Goal: Information Seeking & Learning: Understand process/instructions

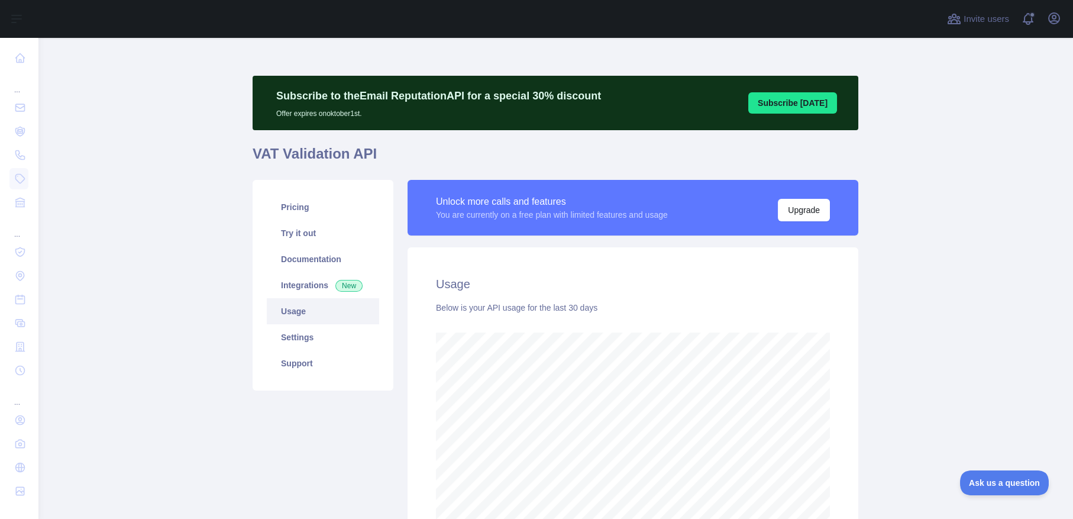
scroll to position [481, 1027]
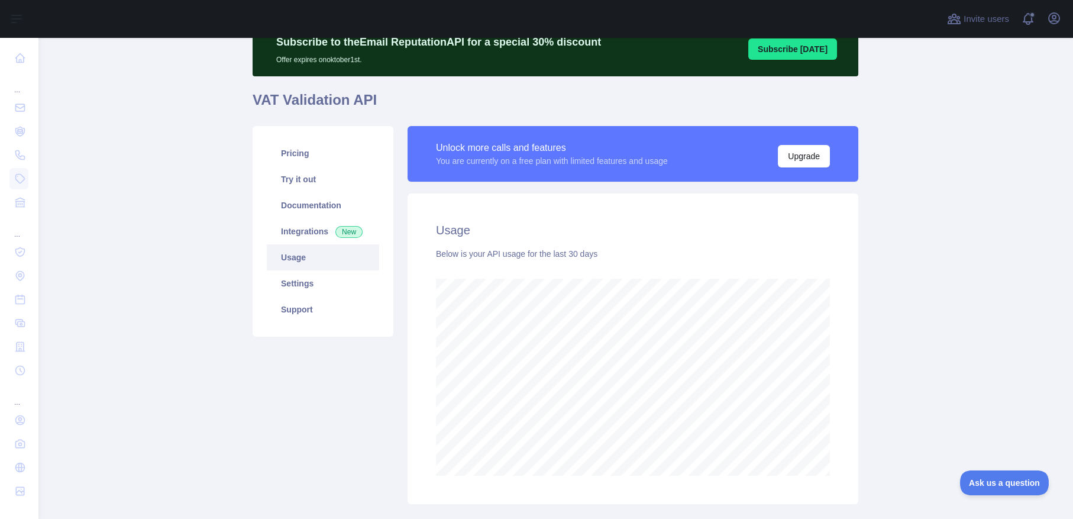
click at [305, 263] on link "Usage" at bounding box center [323, 257] width 112 height 26
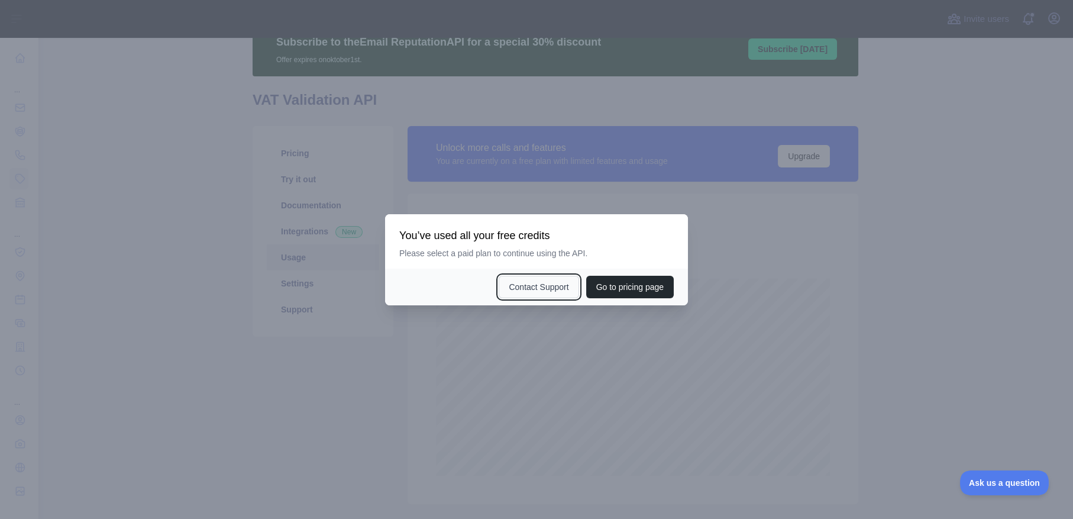
click at [560, 286] on button "Contact Support" at bounding box center [539, 287] width 80 height 22
click at [863, 281] on div at bounding box center [536, 259] width 1073 height 519
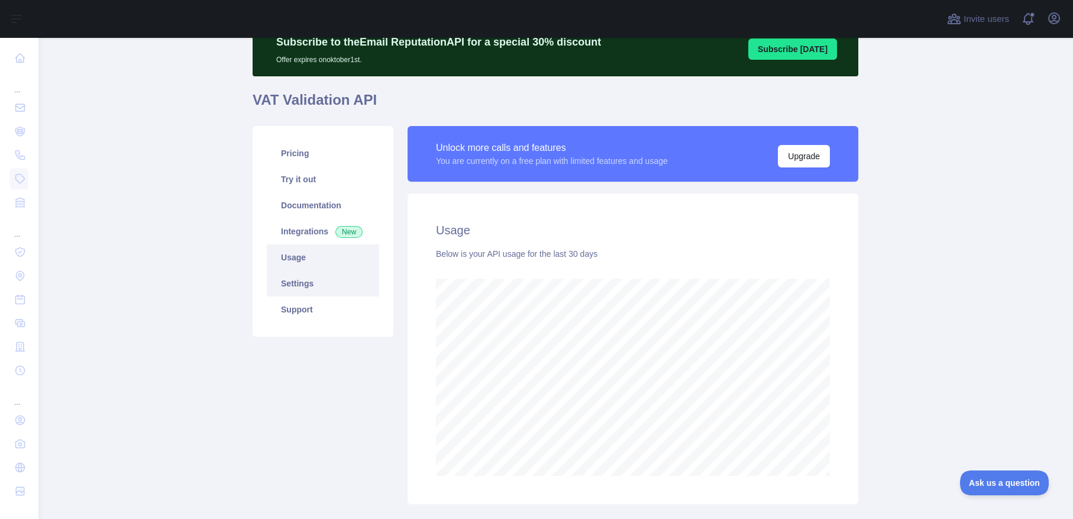
click at [314, 284] on link "Settings" at bounding box center [323, 283] width 112 height 26
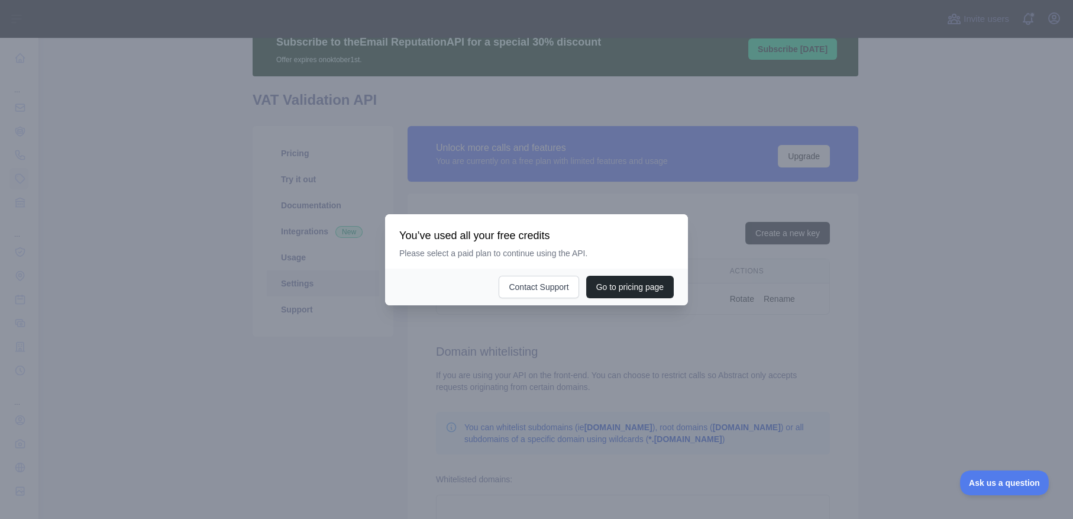
click at [881, 318] on div at bounding box center [536, 259] width 1073 height 519
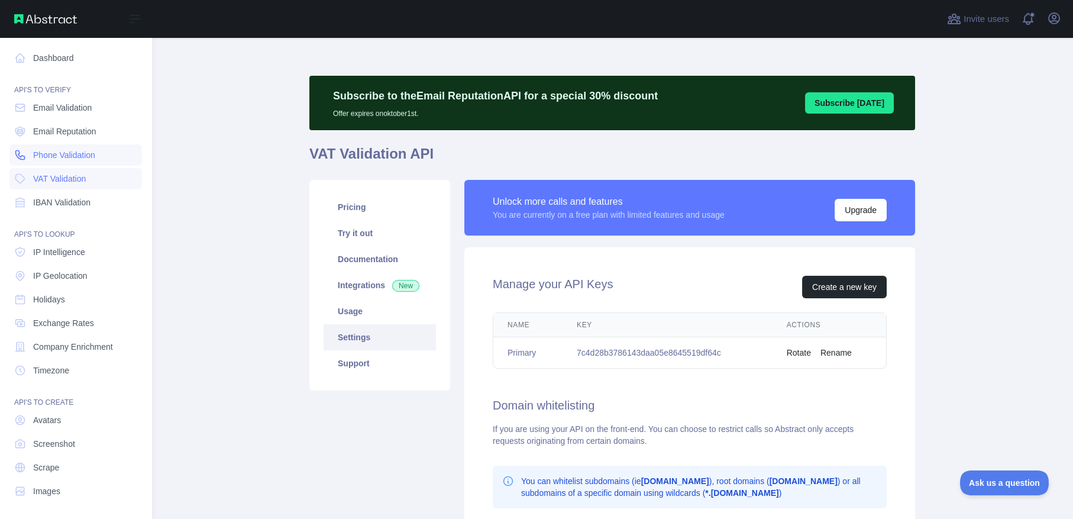
click at [89, 146] on link "Phone Validation" at bounding box center [75, 154] width 133 height 21
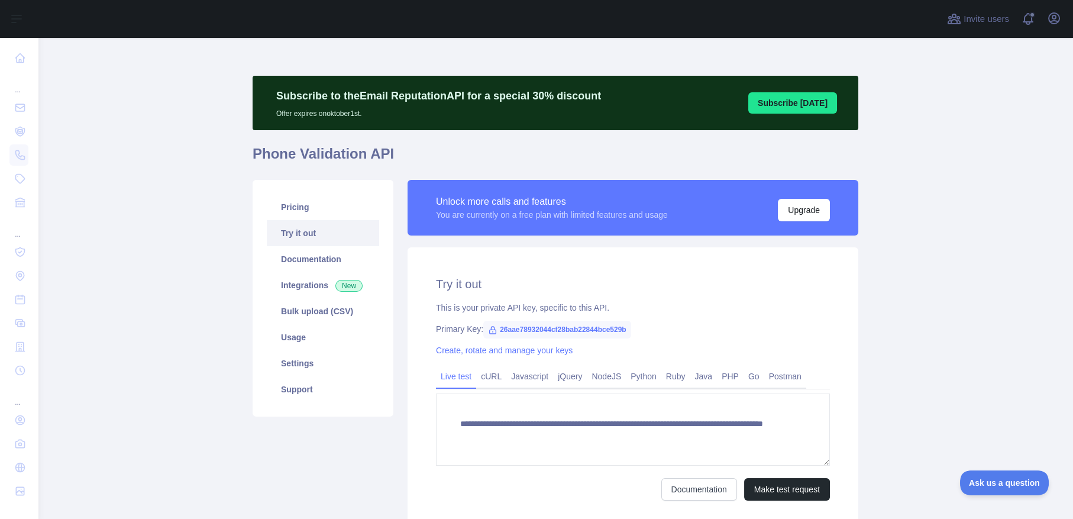
scroll to position [96, 0]
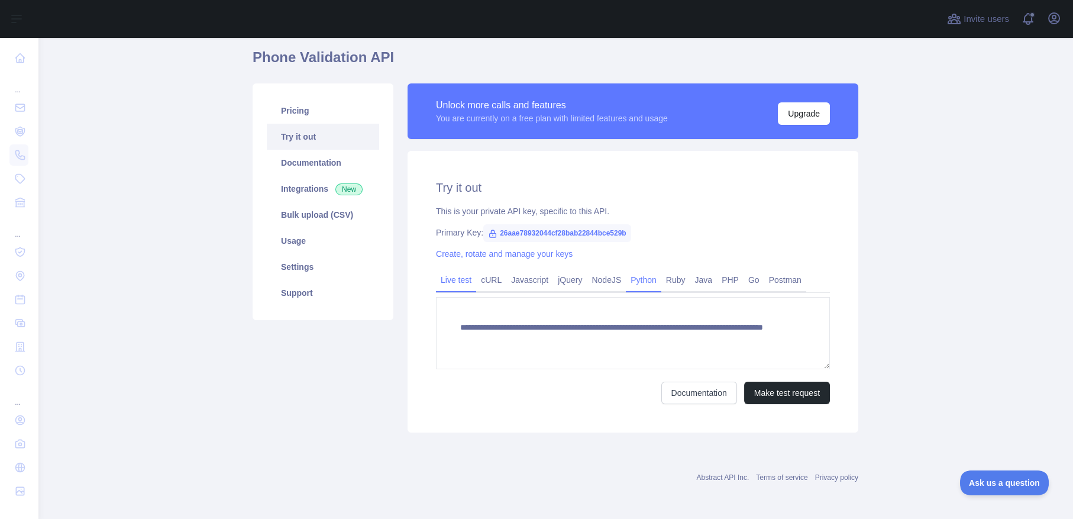
click at [640, 285] on link "Python" at bounding box center [644, 279] width 36 height 19
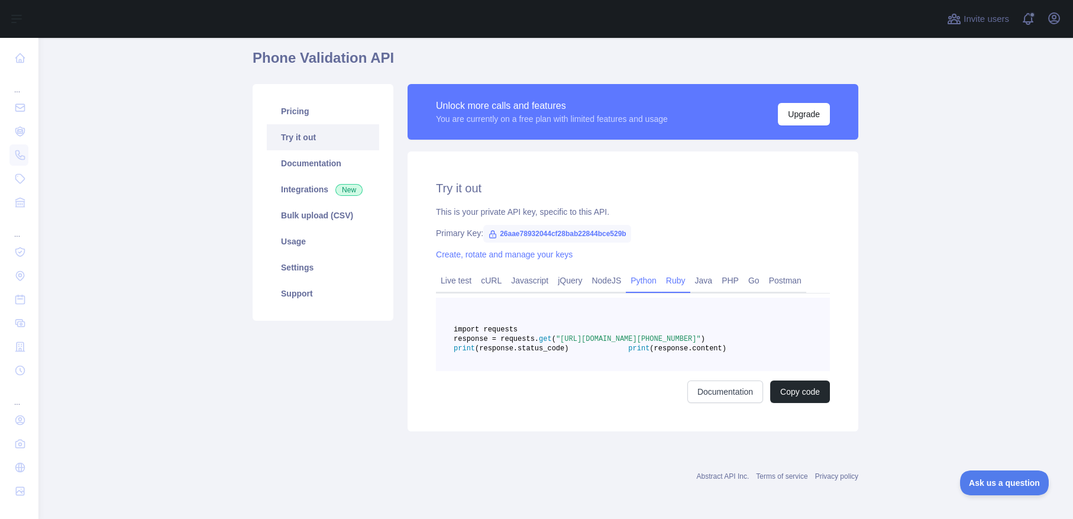
click at [666, 281] on link "Ruby" at bounding box center [676, 280] width 29 height 19
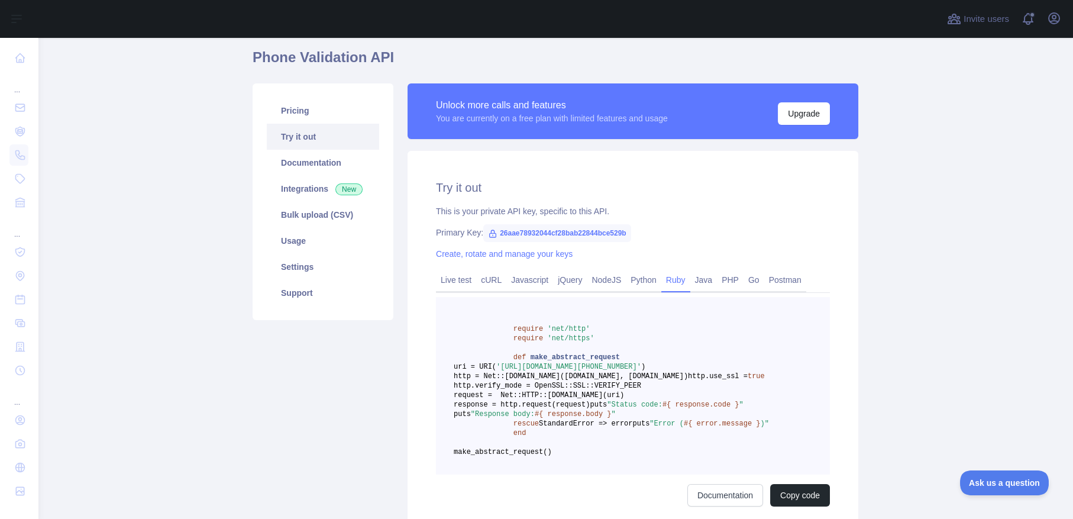
click at [156, 160] on main "Subscribe to the Email Reputation API for a special 30 % discount Offer expires…" at bounding box center [556, 278] width 1036 height 481
